Goal: Task Accomplishment & Management: Complete application form

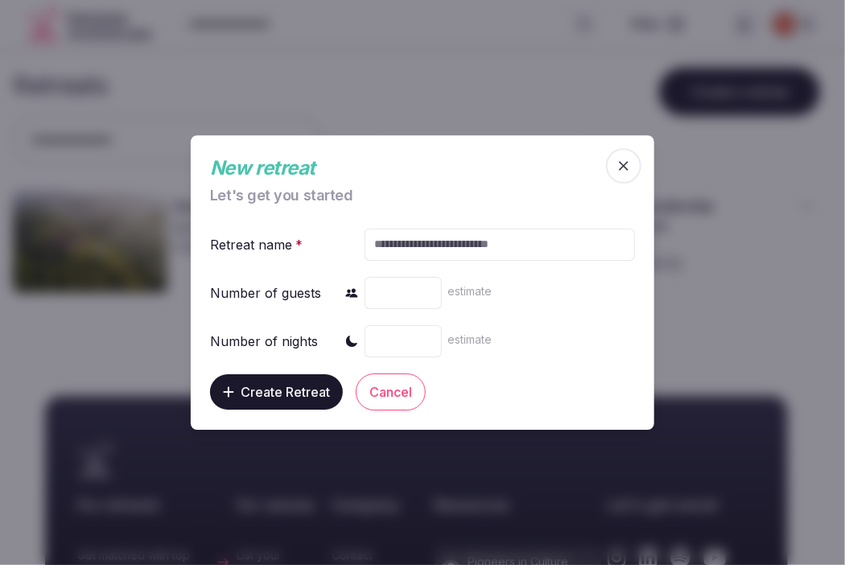
click at [420, 236] on input "text" at bounding box center [500, 245] width 271 height 32
type input "**********"
type input "***"
click at [370, 323] on div "estimate" at bounding box center [500, 341] width 271 height 39
click at [374, 347] on input "number" at bounding box center [403, 341] width 77 height 32
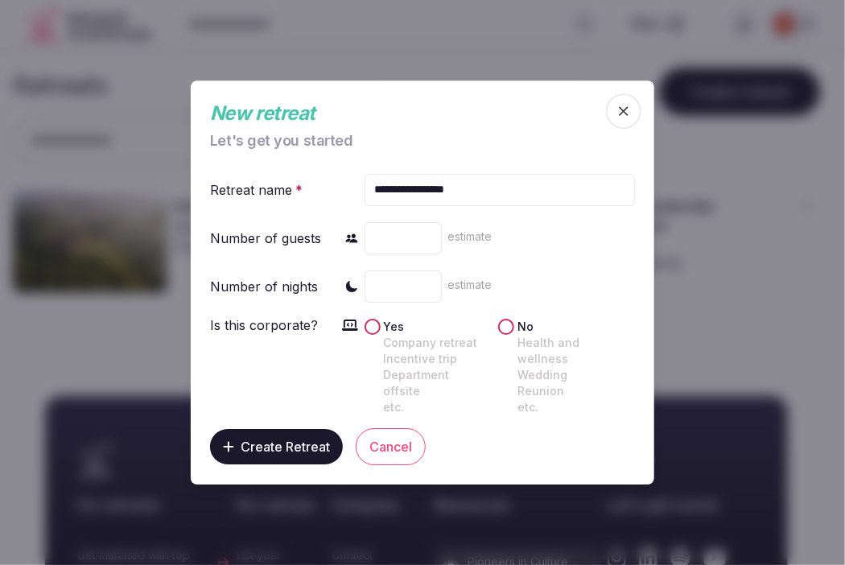
type input "*"
click at [386, 333] on label "Yes Company retreat Incentive trip Department offsite etc." at bounding box center [436, 367] width 105 height 97
click at [381, 333] on button "Yes Company retreat Incentive trip Department offsite etc." at bounding box center [373, 327] width 16 height 16
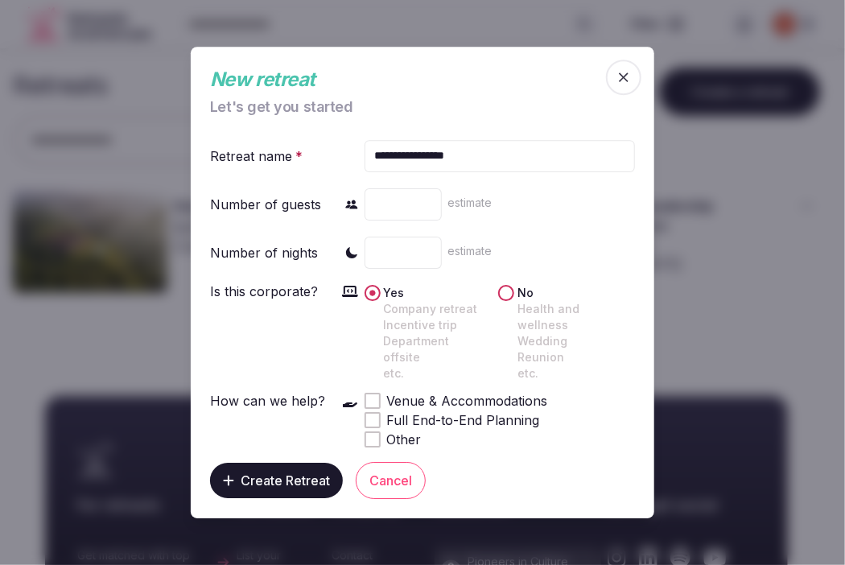
click at [434, 391] on span "Venue & Accommodations" at bounding box center [467, 400] width 161 height 19
click at [301, 473] on span "Create Retreat" at bounding box center [285, 481] width 89 height 16
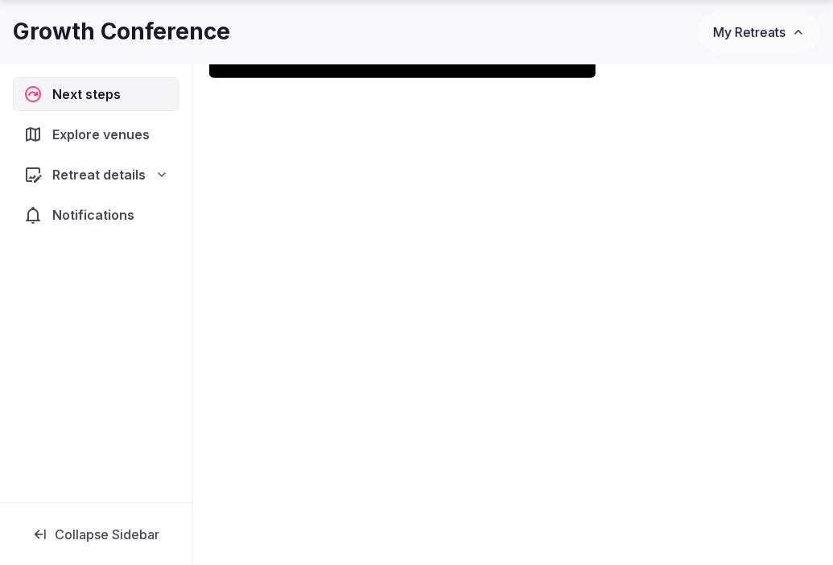
scroll to position [799, 0]
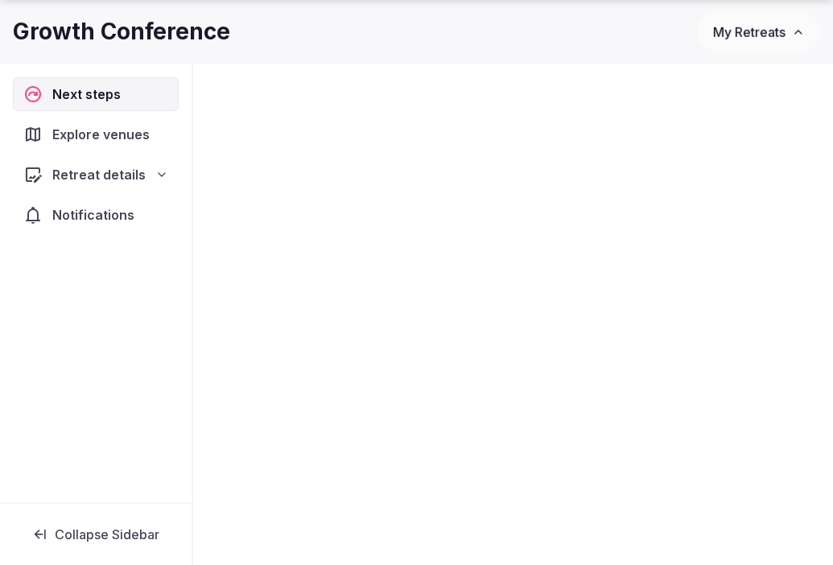
click at [754, 28] on span "My Retreats" at bounding box center [749, 32] width 72 height 16
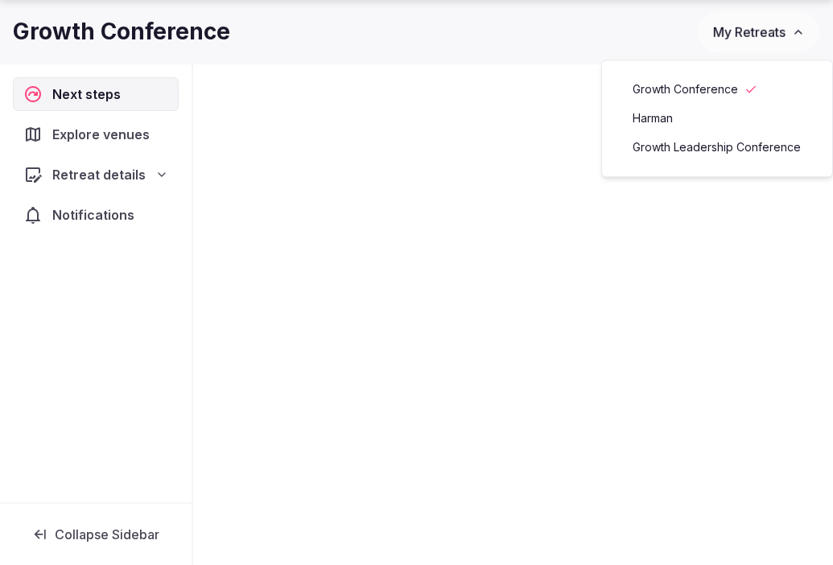
click at [671, 117] on link "Harman" at bounding box center [717, 118] width 198 height 26
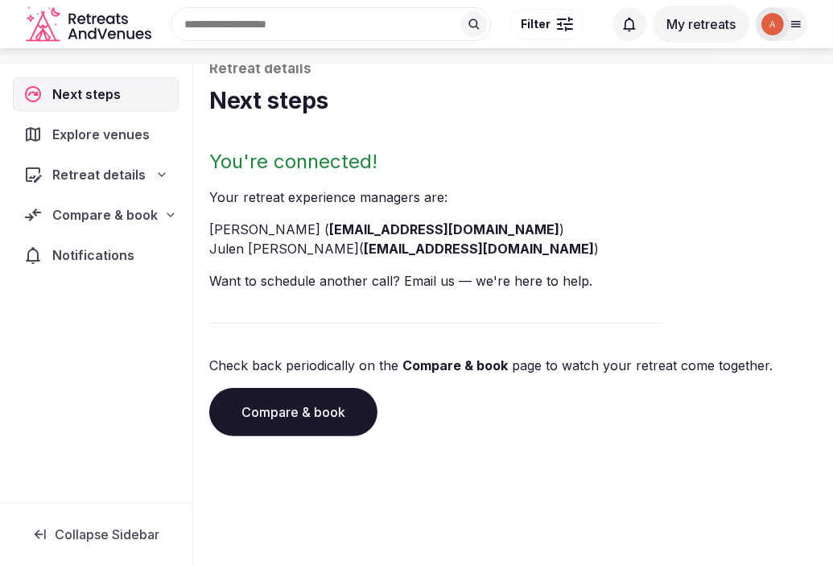
click at [793, 20] on icon at bounding box center [796, 24] width 13 height 13
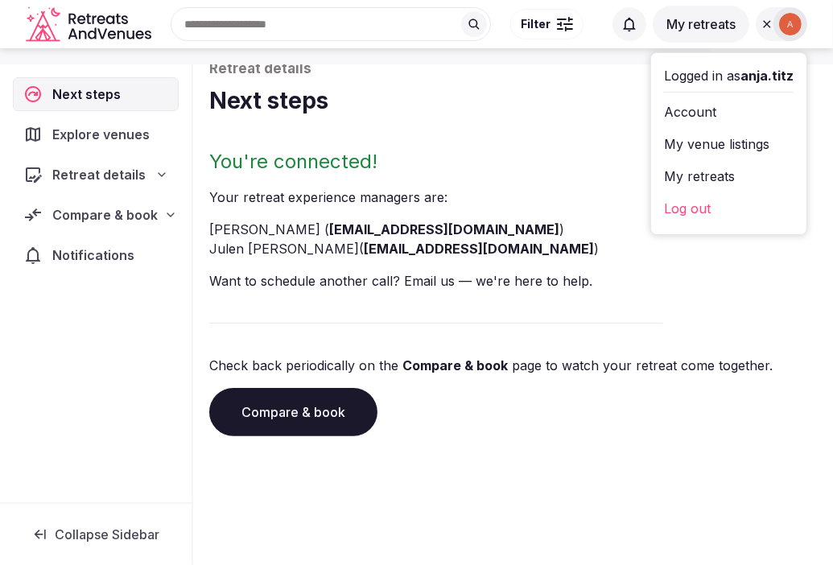
click at [714, 23] on button "My retreats" at bounding box center [701, 24] width 97 height 37
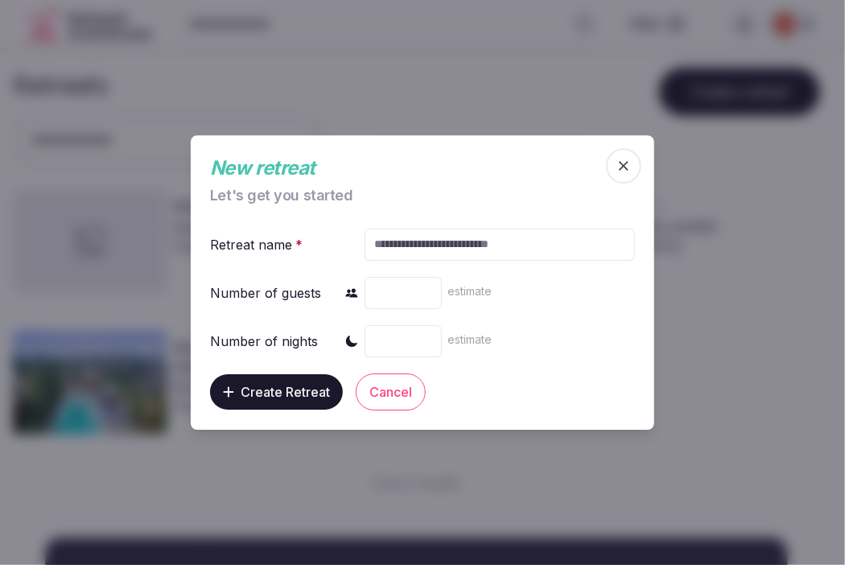
click at [624, 175] on span "button" at bounding box center [623, 165] width 35 height 35
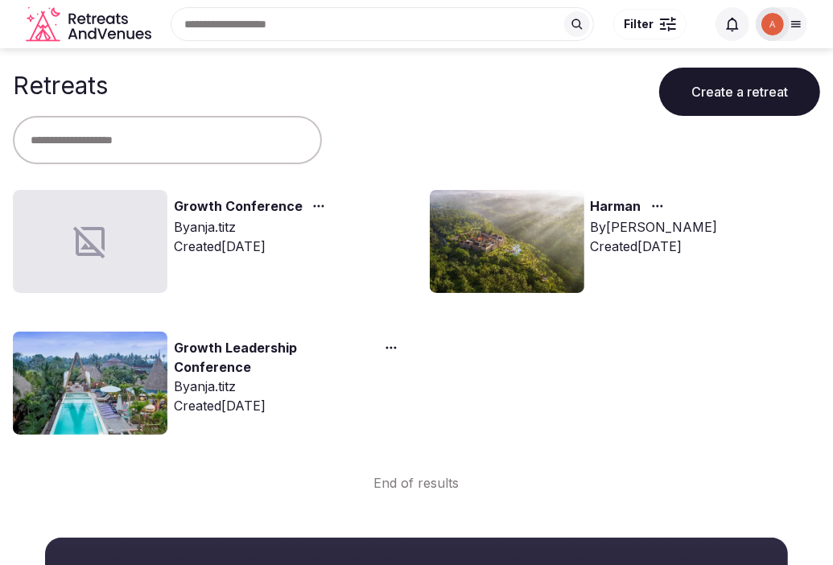
click at [802, 23] on icon at bounding box center [796, 24] width 13 height 13
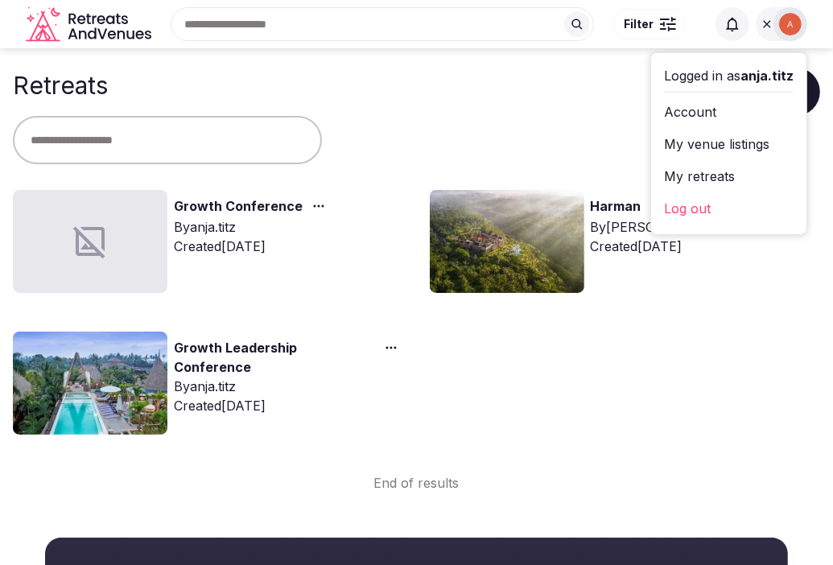
click at [705, 180] on link "My retreats" at bounding box center [729, 176] width 130 height 26
click at [713, 176] on link "My retreats" at bounding box center [729, 176] width 130 height 26
click at [720, 170] on link "My retreats" at bounding box center [729, 176] width 130 height 26
click at [474, 400] on div "Growth Conference By anja.titz Created [DATE] [PERSON_NAME] By [PERSON_NAME] Cr…" at bounding box center [417, 319] width 808 height 258
click at [515, 281] on img at bounding box center [507, 241] width 155 height 103
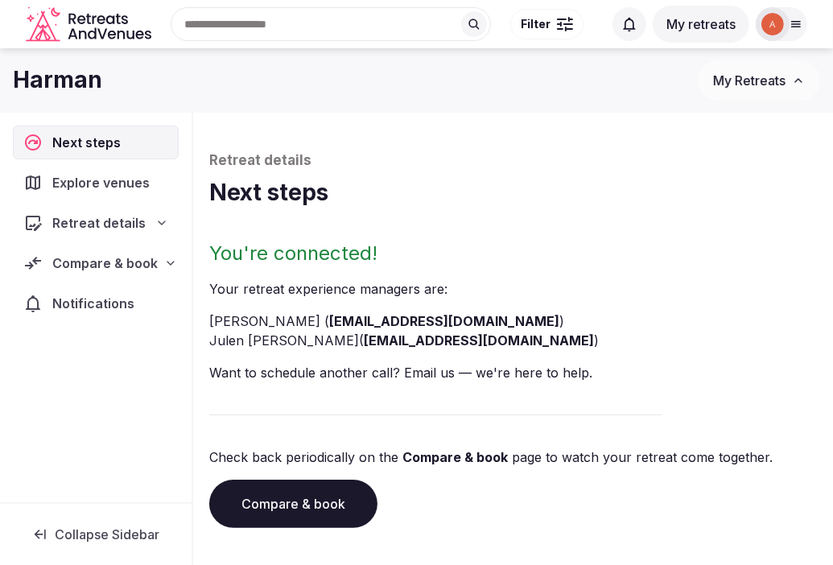
click at [81, 175] on span "Explore venues" at bounding box center [104, 182] width 104 height 19
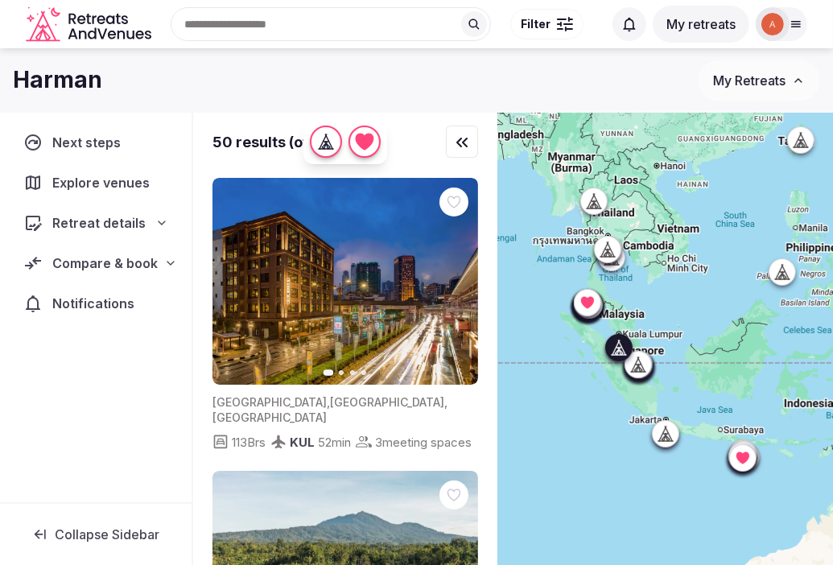
click at [455, 283] on icon "button" at bounding box center [455, 281] width 13 height 13
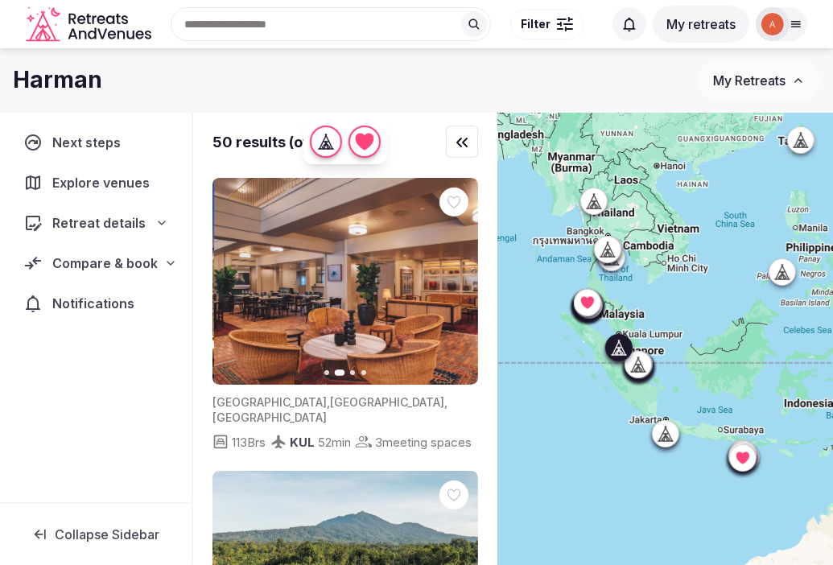
click at [455, 283] on icon "button" at bounding box center [455, 281] width 13 height 13
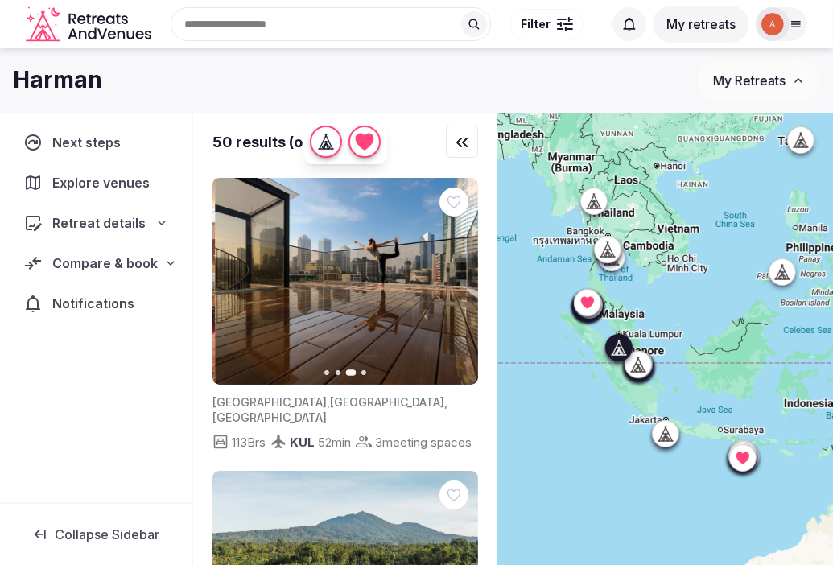
click at [455, 283] on icon "button" at bounding box center [455, 281] width 13 height 13
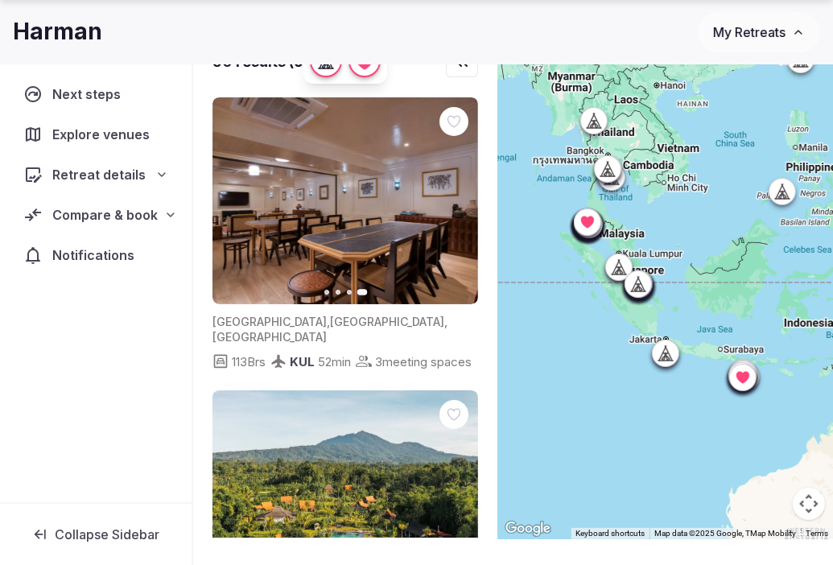
click at [594, 219] on icon at bounding box center [587, 223] width 13 height 12
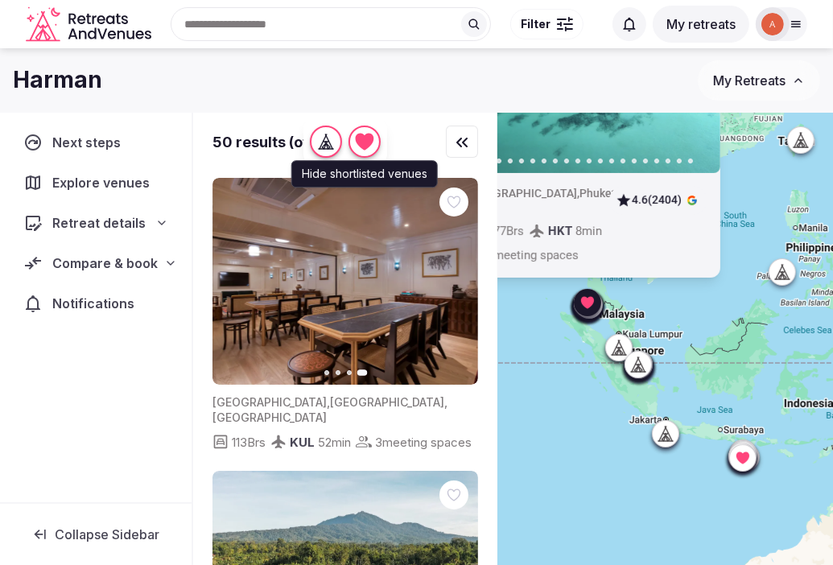
click at [374, 139] on icon "button" at bounding box center [365, 142] width 19 height 17
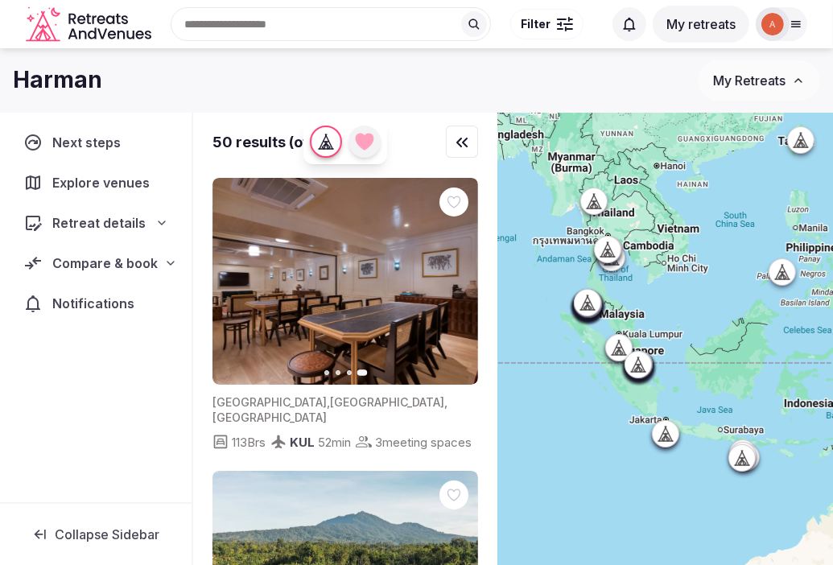
click at [376, 145] on icon "button" at bounding box center [364, 141] width 23 height 23
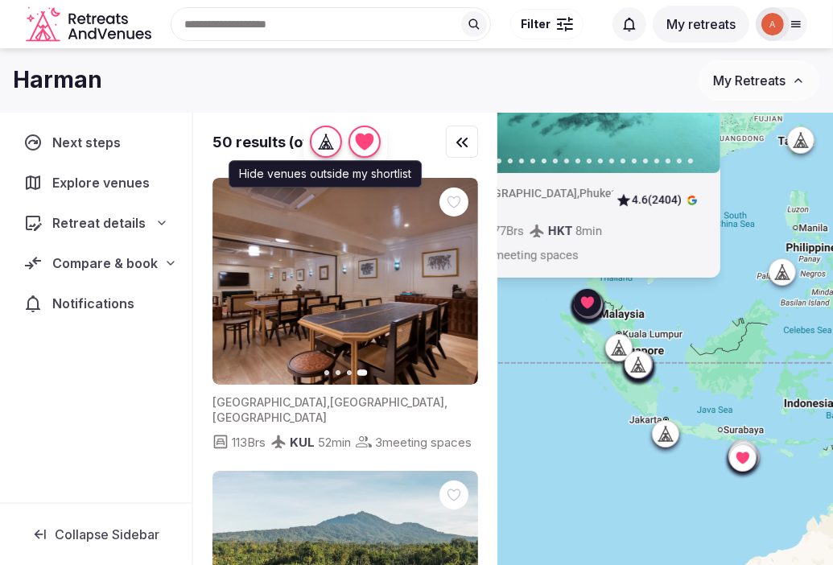
click at [334, 143] on icon "button" at bounding box center [326, 142] width 16 height 16
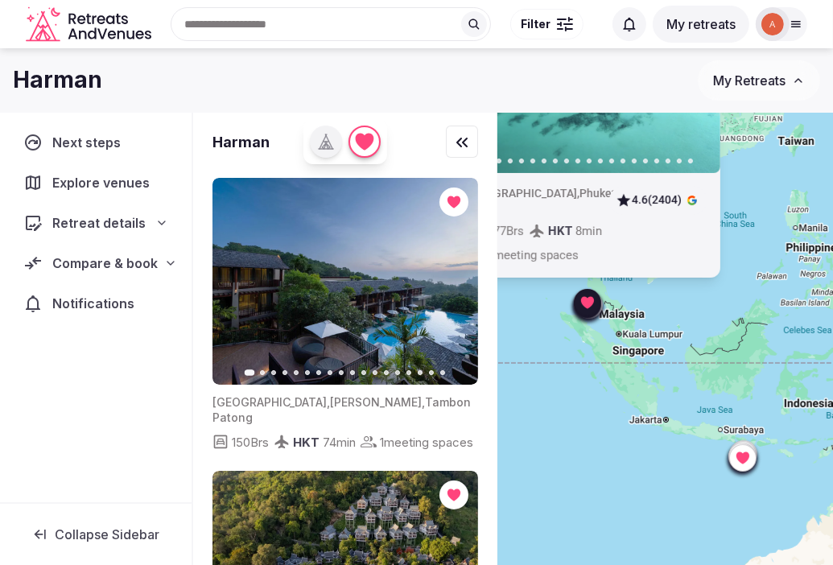
click at [454, 280] on icon "button" at bounding box center [455, 281] width 13 height 13
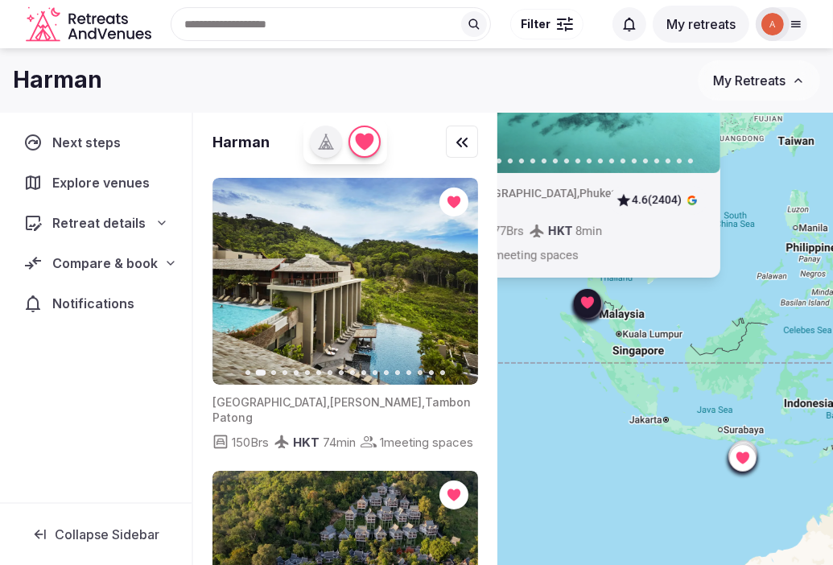
click at [454, 280] on icon "button" at bounding box center [455, 281] width 13 height 13
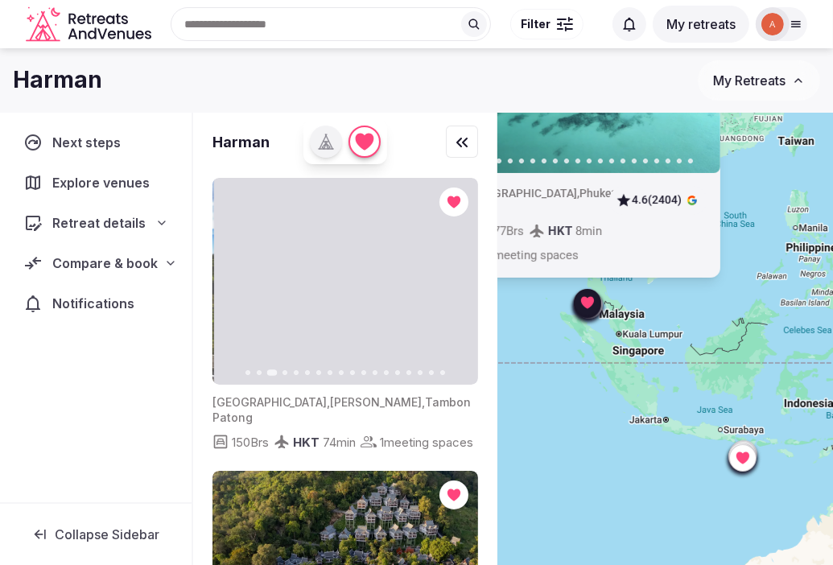
click at [454, 280] on icon "button" at bounding box center [455, 281] width 13 height 13
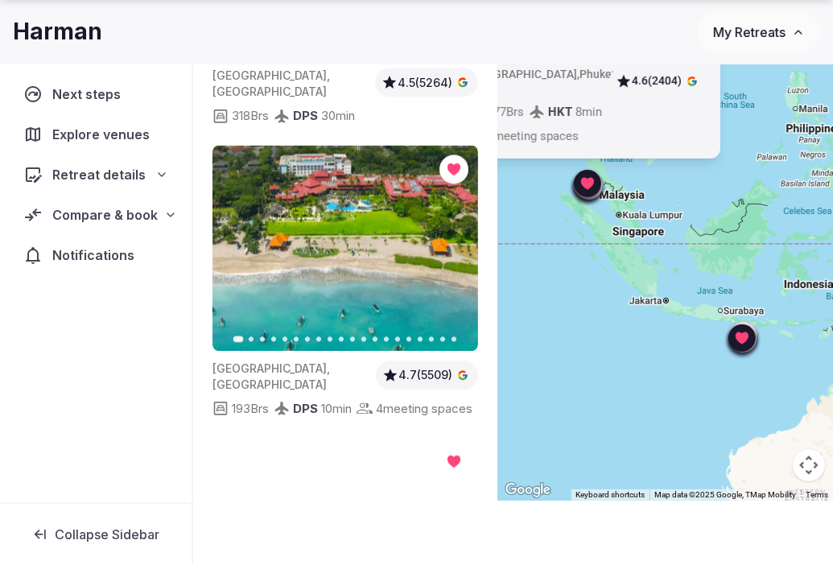
scroll to position [2335, 0]
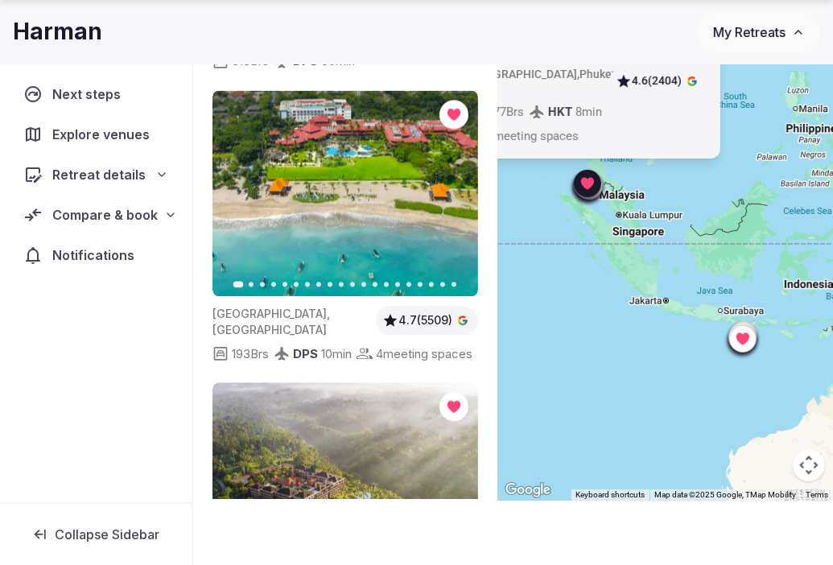
click at [78, 353] on div "Next steps Explore venues Retreat details Compare & book Notifications" at bounding box center [96, 283] width 192 height 438
